Goal: Check status: Check status

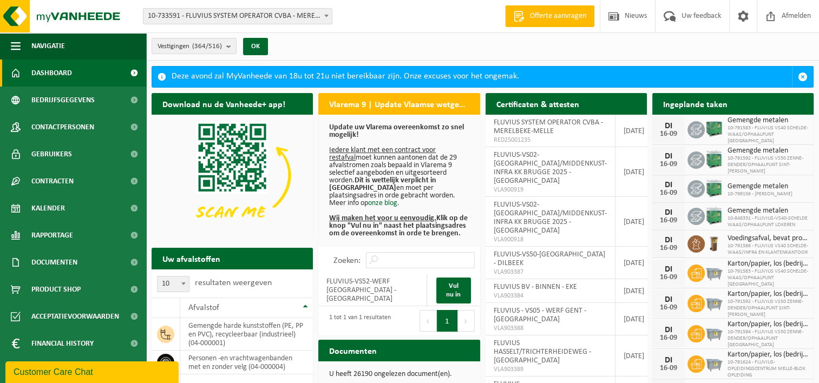
click at [330, 15] on span at bounding box center [326, 16] width 11 height 14
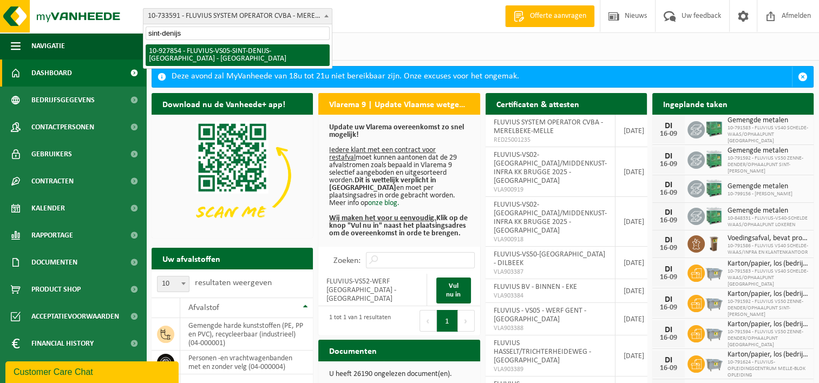
type input "sint-denijs"
select select "133075"
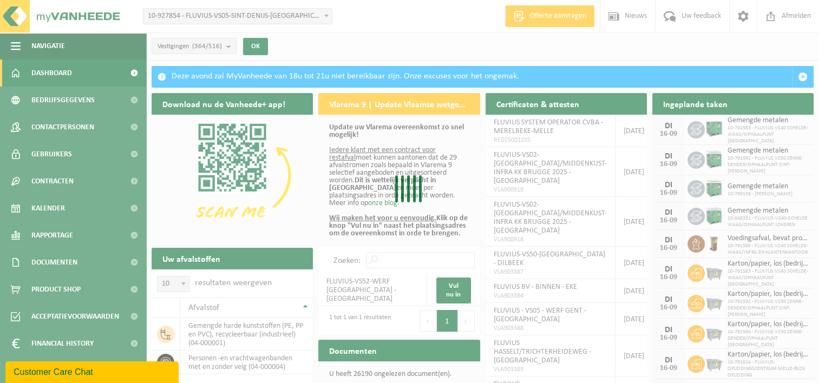
click at [292, 45] on div "Even geduld. Door de grote hoeveelheid gegevens duurt het laden even." at bounding box center [409, 191] width 819 height 383
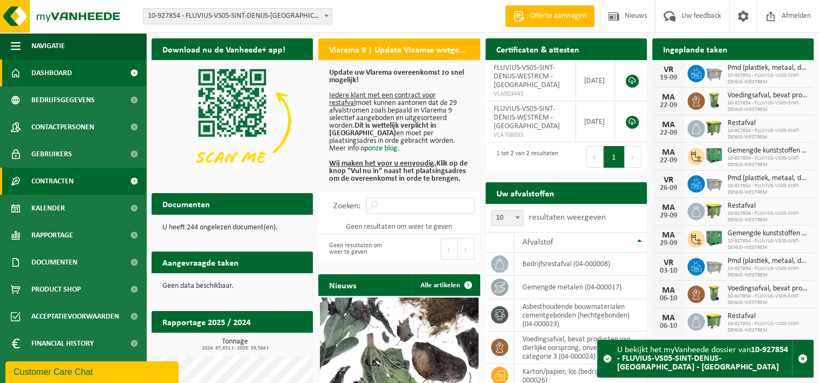
click at [66, 186] on span "Contracten" at bounding box center [52, 181] width 42 height 27
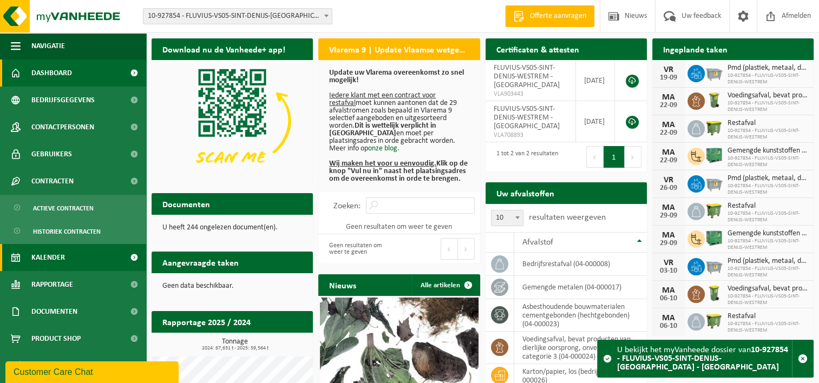
click at [45, 251] on span "Kalender" at bounding box center [48, 257] width 34 height 27
click at [45, 258] on span "Kalender" at bounding box center [48, 257] width 34 height 27
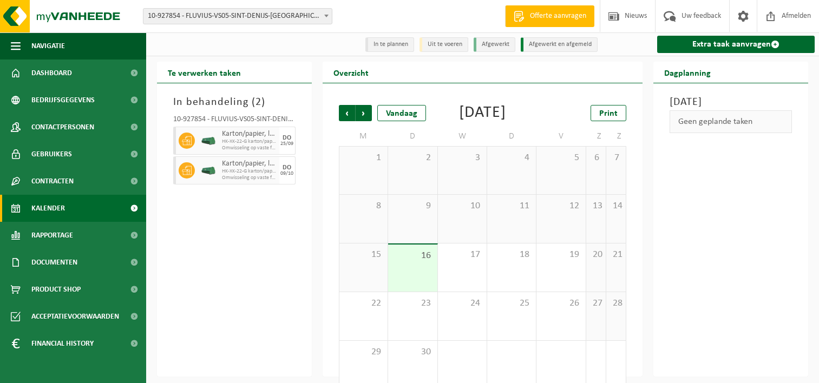
click at [45, 262] on span "Documenten" at bounding box center [54, 262] width 46 height 27
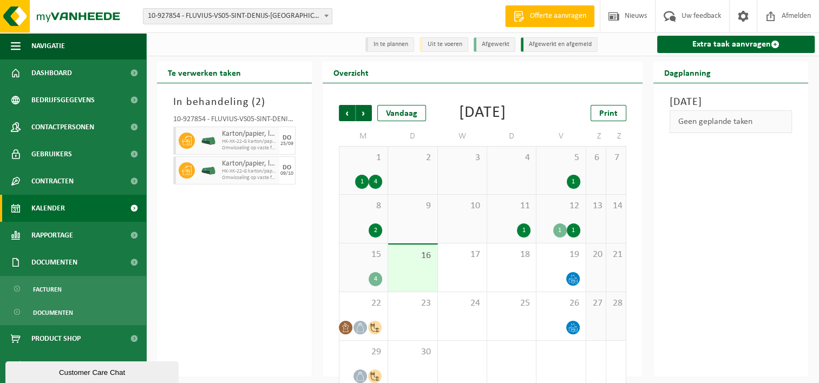
click at [374, 278] on div "15 4" at bounding box center [364, 268] width 48 height 48
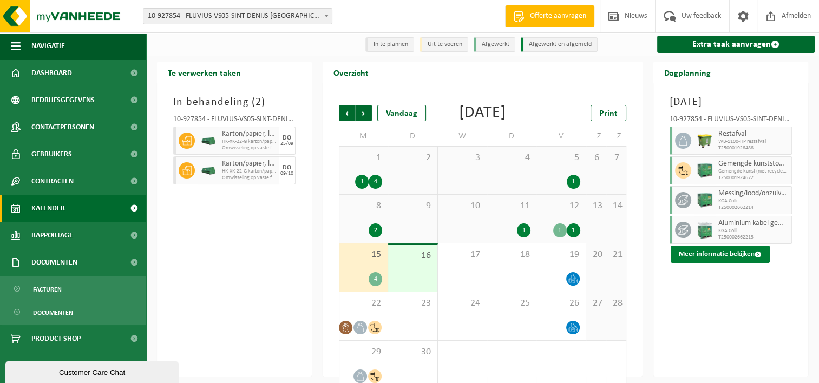
click at [730, 263] on button "Meer informatie bekijken" at bounding box center [720, 254] width 99 height 17
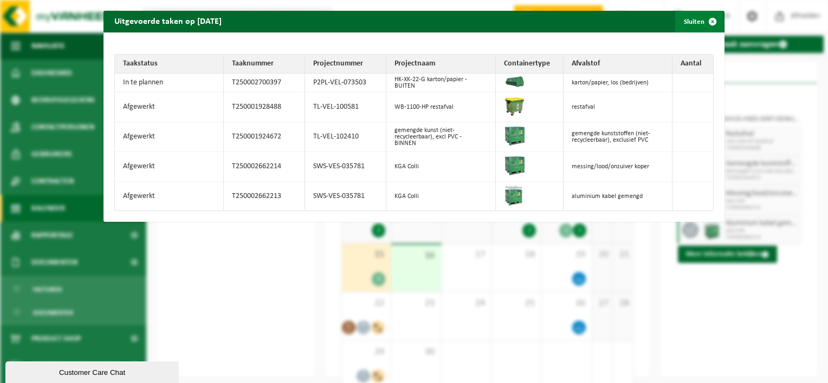
click at [705, 21] on span "button" at bounding box center [712, 22] width 22 height 22
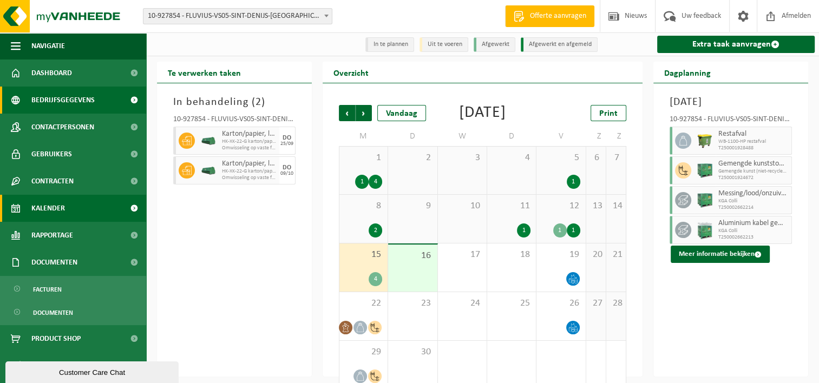
click at [63, 100] on span "Bedrijfsgegevens" at bounding box center [62, 100] width 63 height 27
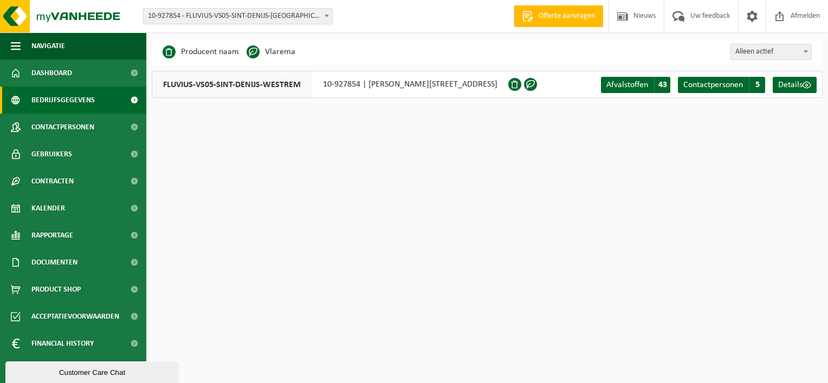
click at [328, 15] on b at bounding box center [326, 16] width 4 height 3
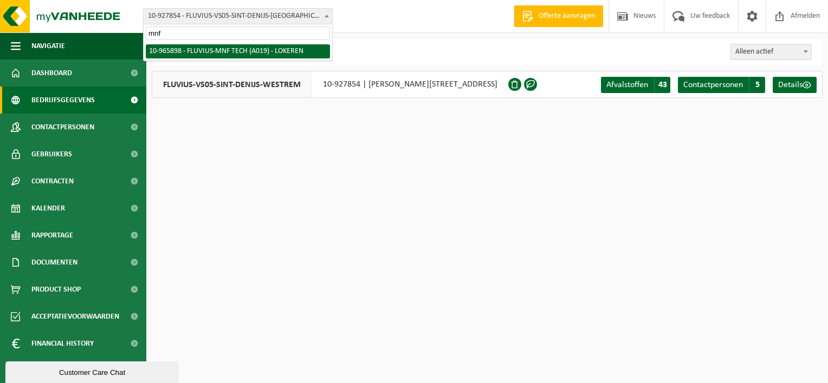
type input "mnf"
select select "152626"
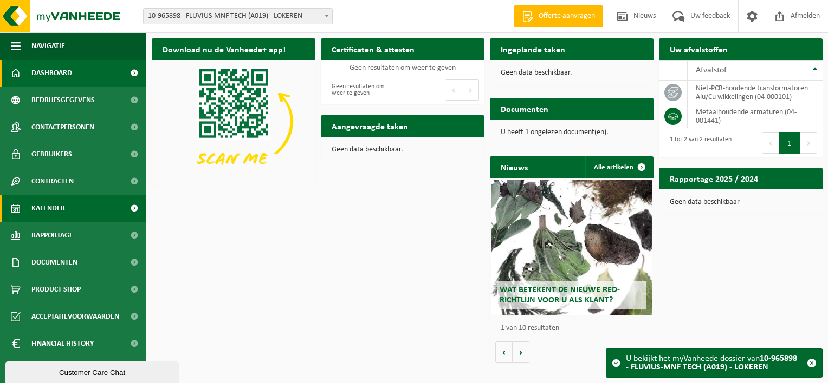
click at [48, 205] on span "Kalender" at bounding box center [48, 208] width 34 height 27
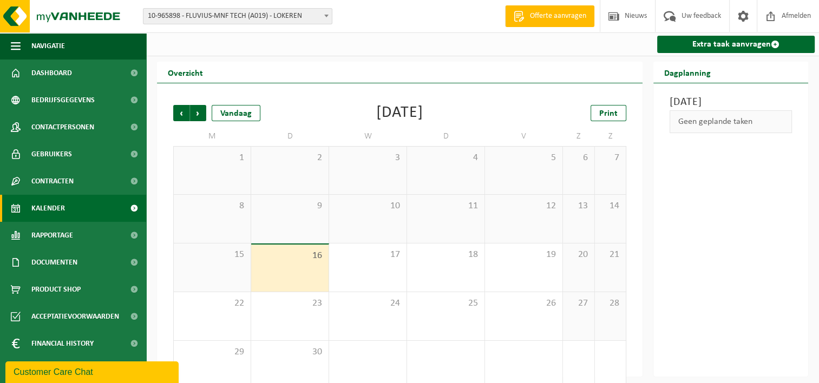
click at [229, 265] on div "15" at bounding box center [212, 268] width 77 height 48
